Goal: Find specific page/section: Find specific page/section

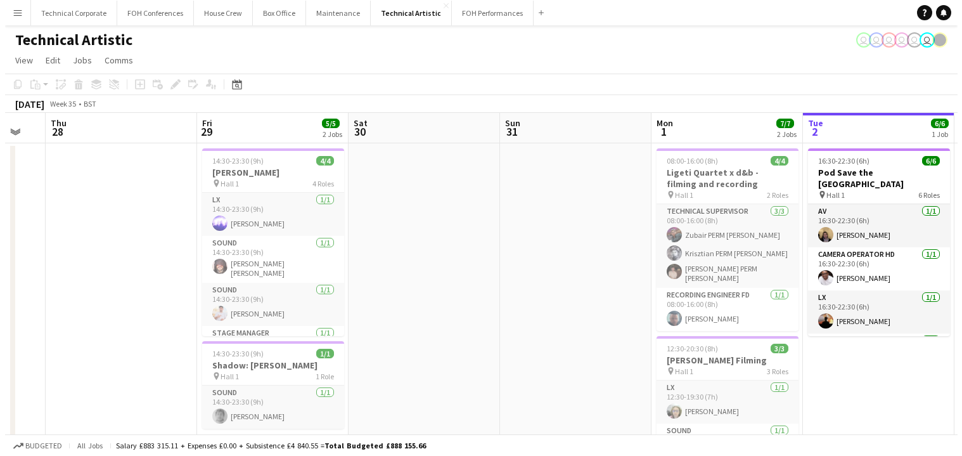
scroll to position [0, 262]
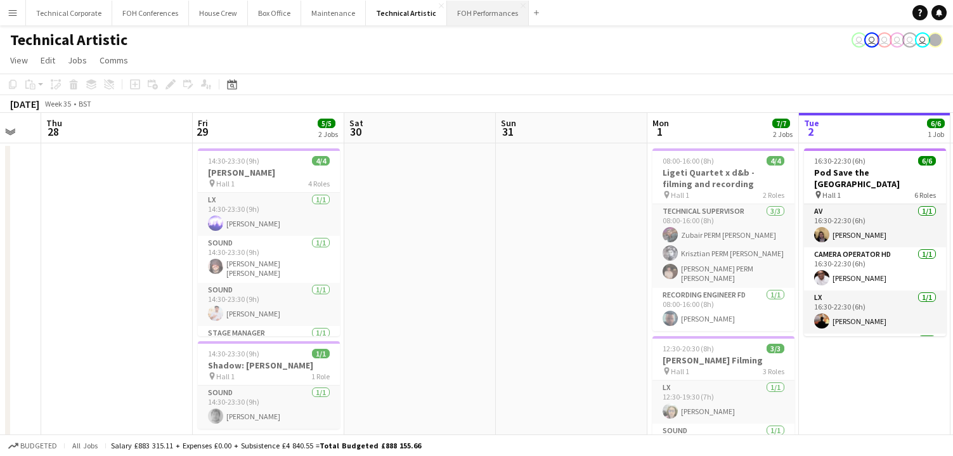
click at [471, 18] on button "FOH Performances Close" at bounding box center [488, 13] width 82 height 25
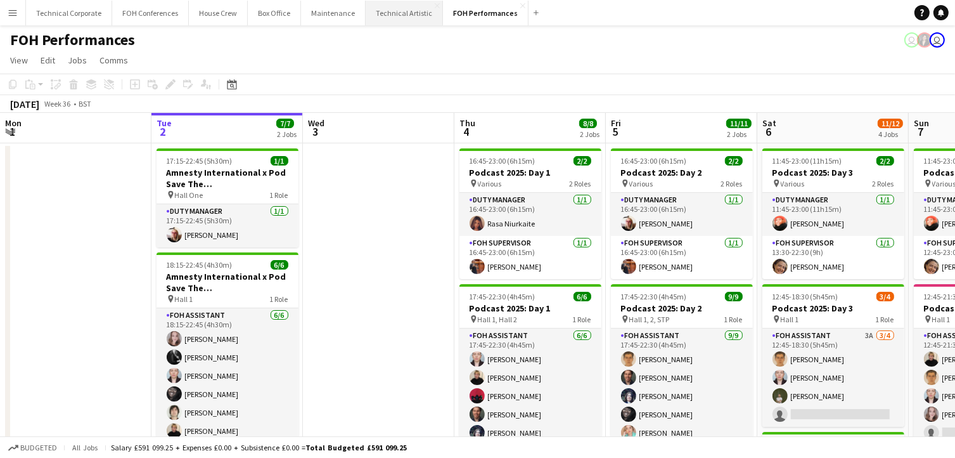
click at [393, 14] on button "Technical Artistic Close" at bounding box center [404, 13] width 77 height 25
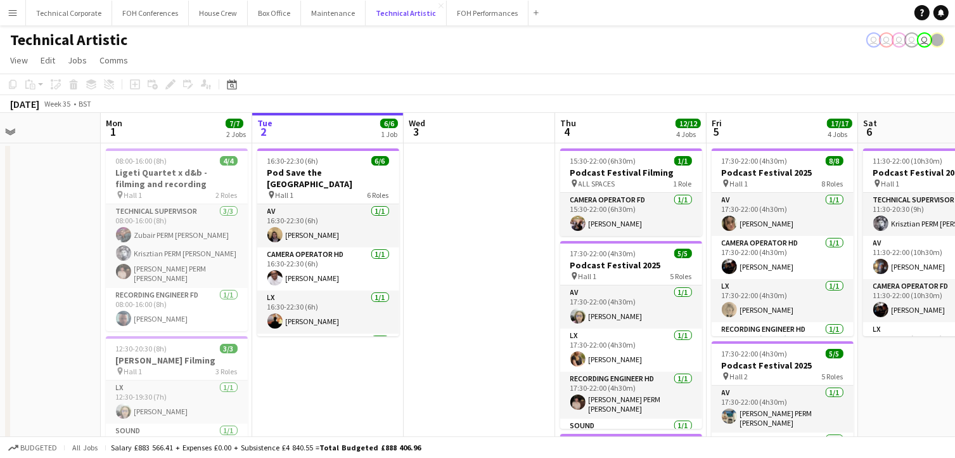
scroll to position [0, 369]
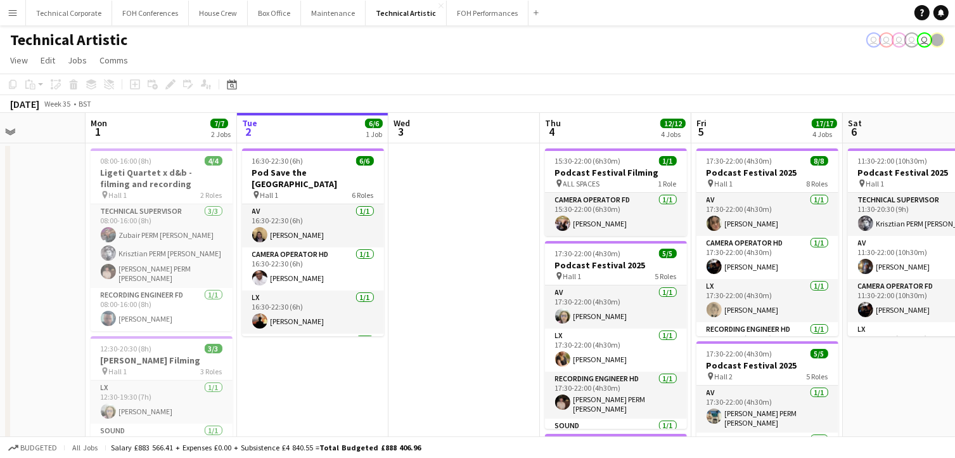
click at [461, 55] on app-page-menu "View Day view expanded Day view collapsed Month view Date picker Jump to [DATE]…" at bounding box center [477, 61] width 955 height 24
